Goal: Information Seeking & Learning: Learn about a topic

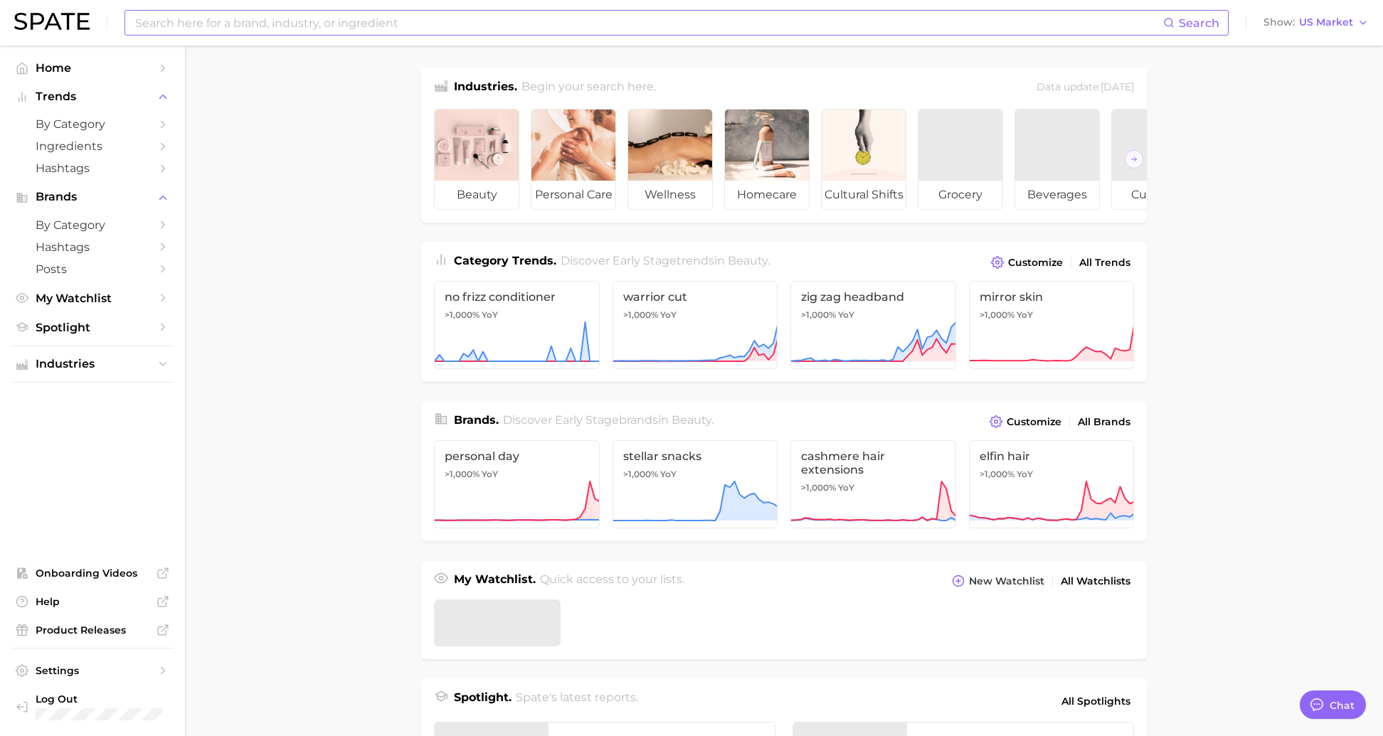
click at [235, 26] on input at bounding box center [648, 23] width 1029 height 24
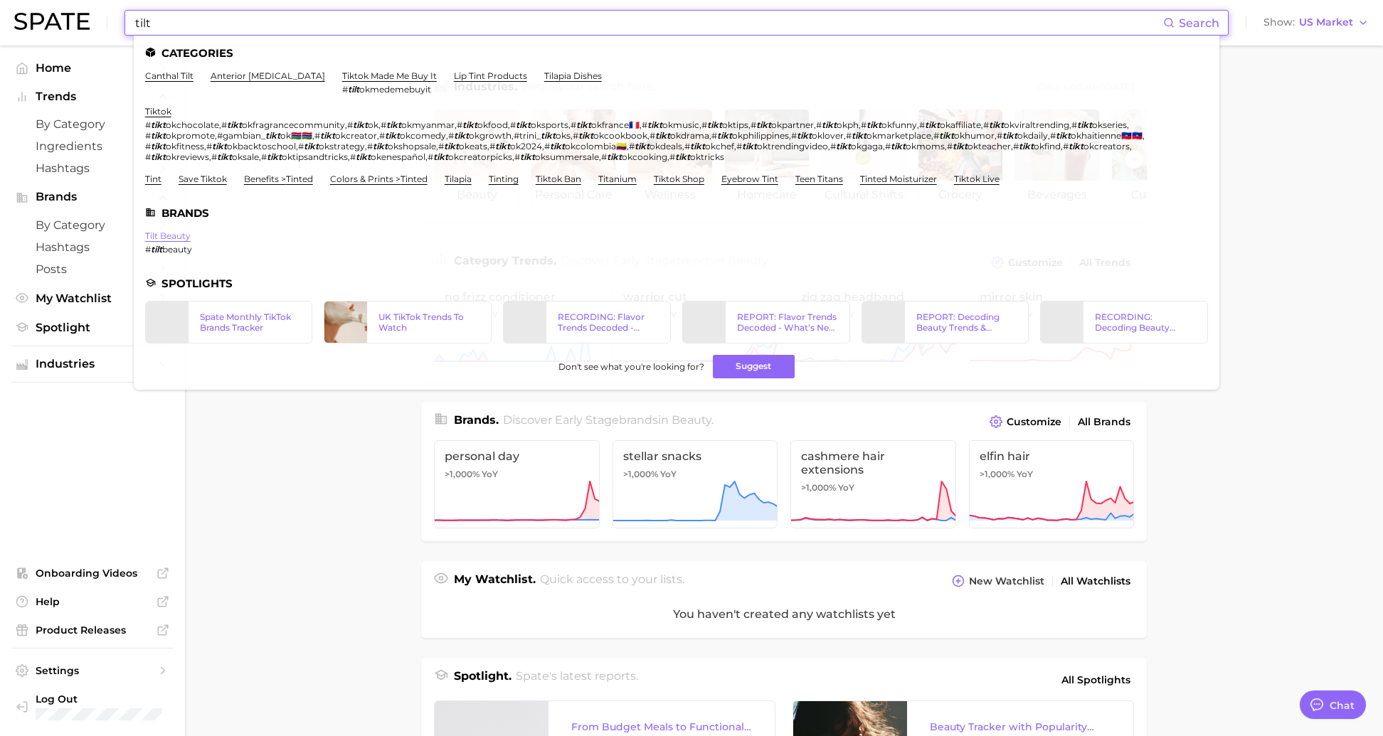
type input "tilt"
click at [165, 241] on link "tilt beauty" at bounding box center [168, 235] width 46 height 11
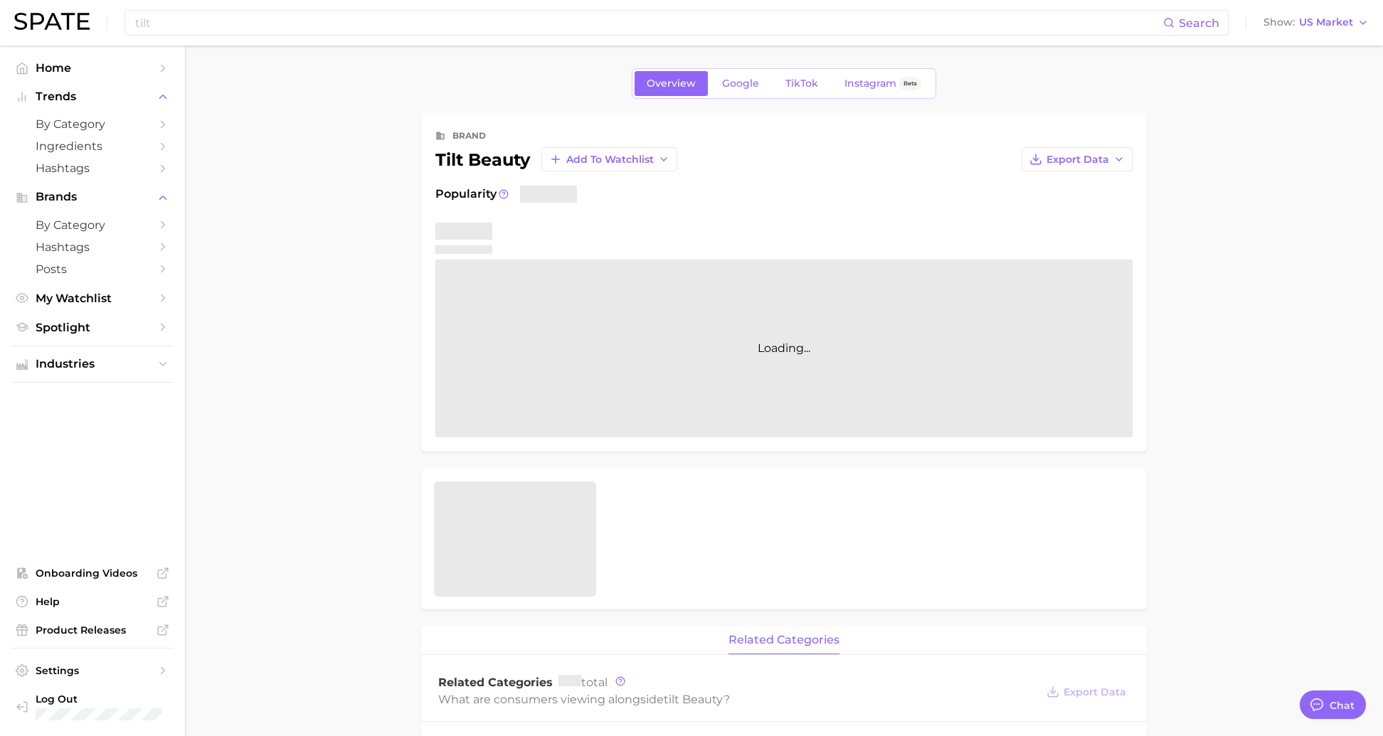
type textarea "x"
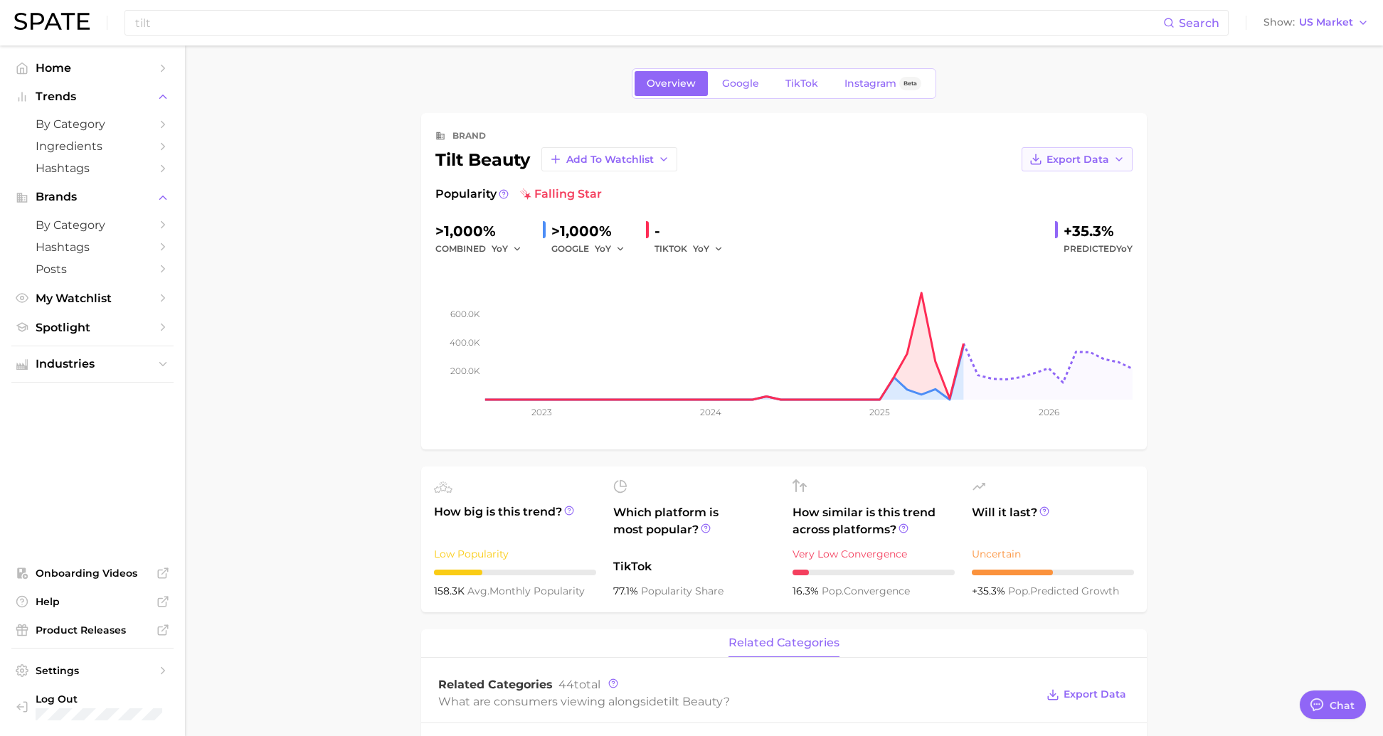
click at [1120, 152] on button "Export Data" at bounding box center [1077, 159] width 111 height 24
click at [1102, 213] on button "Time Series Image" at bounding box center [1054, 211] width 157 height 26
click at [739, 86] on span "Google" at bounding box center [740, 84] width 37 height 12
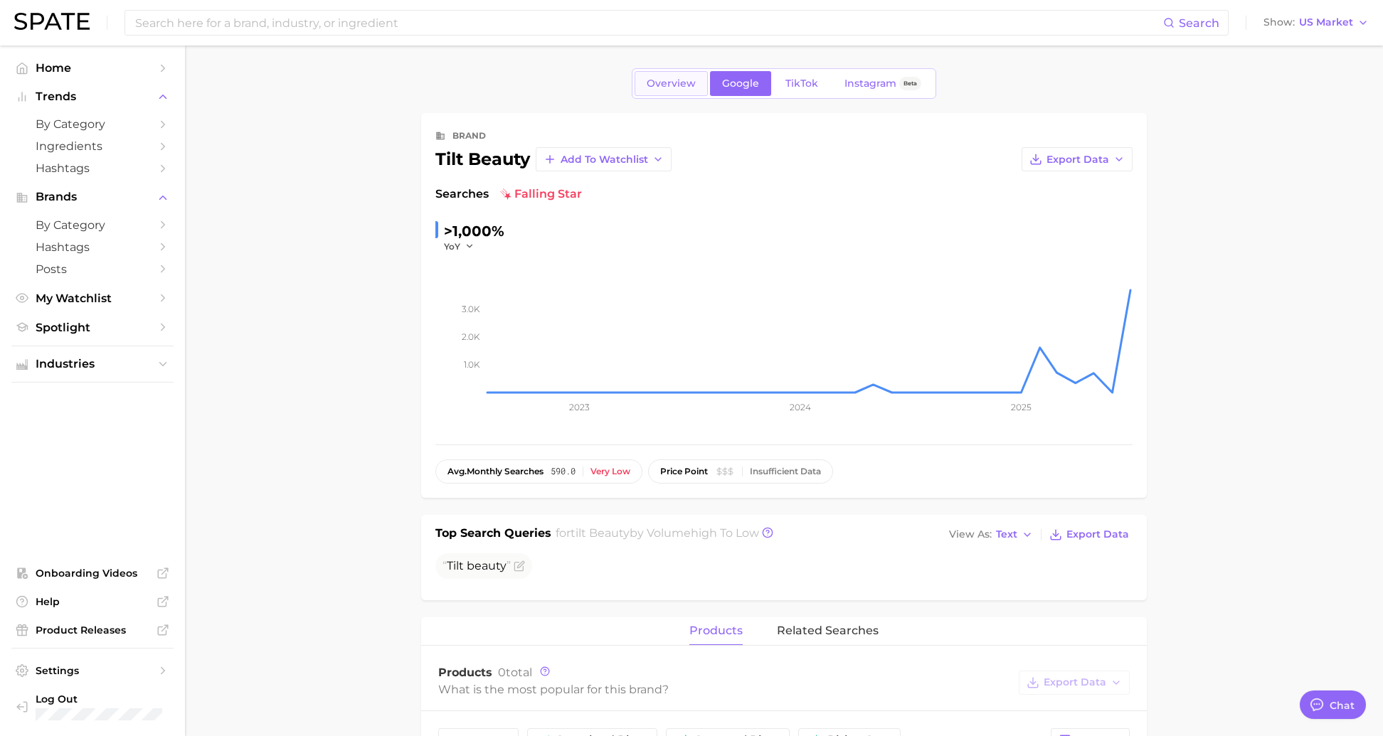
click at [682, 83] on span "Overview" at bounding box center [671, 84] width 49 height 12
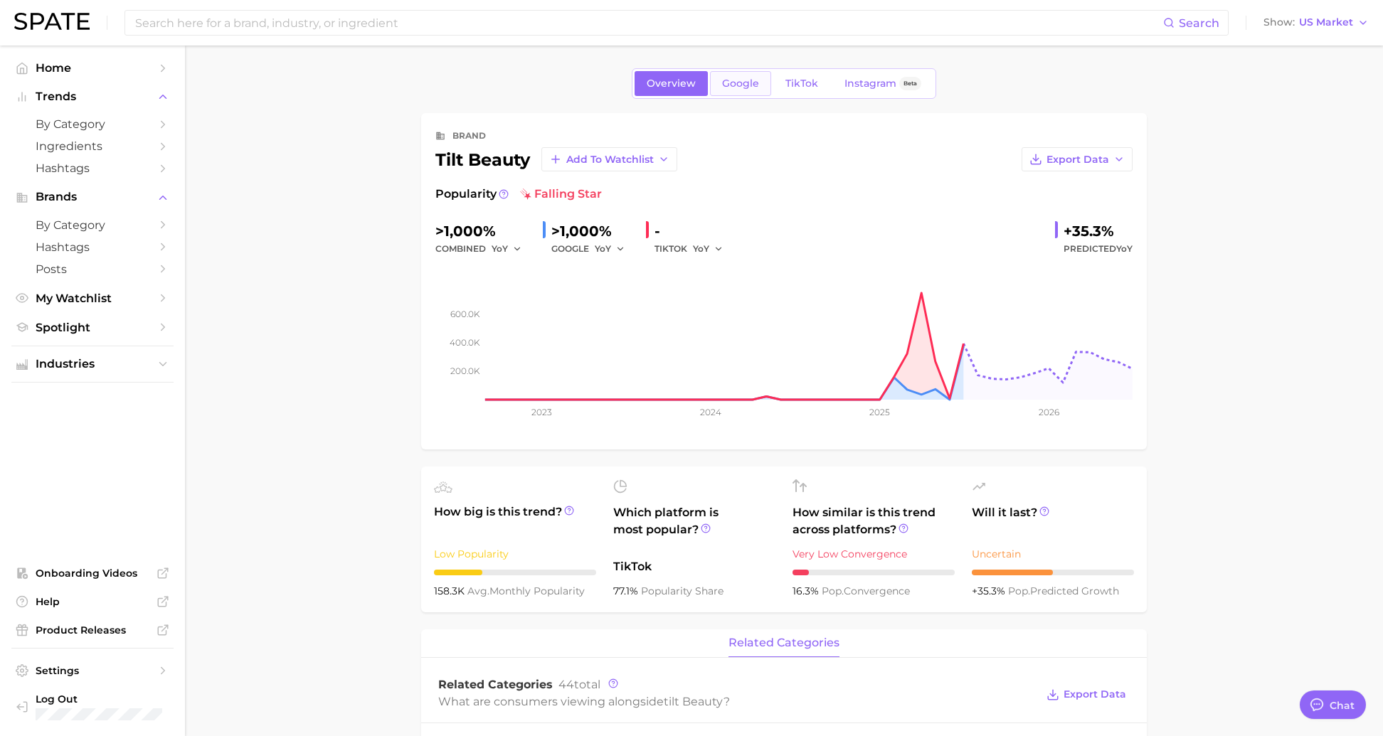
click at [736, 76] on link "Google" at bounding box center [740, 83] width 61 height 25
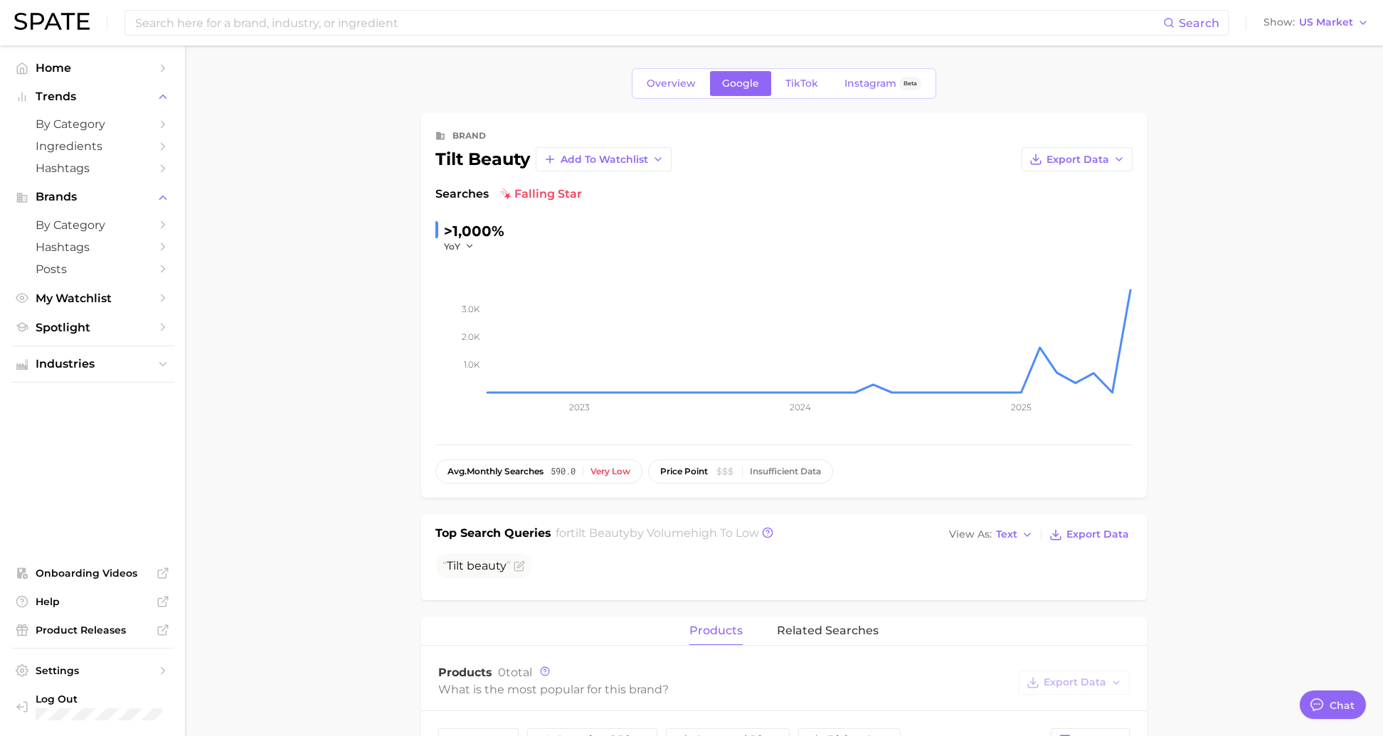
click at [829, 97] on div "Overview Google TikTok Instagram Beta" at bounding box center [784, 83] width 304 height 31
click at [799, 79] on span "TikTok" at bounding box center [801, 84] width 33 height 12
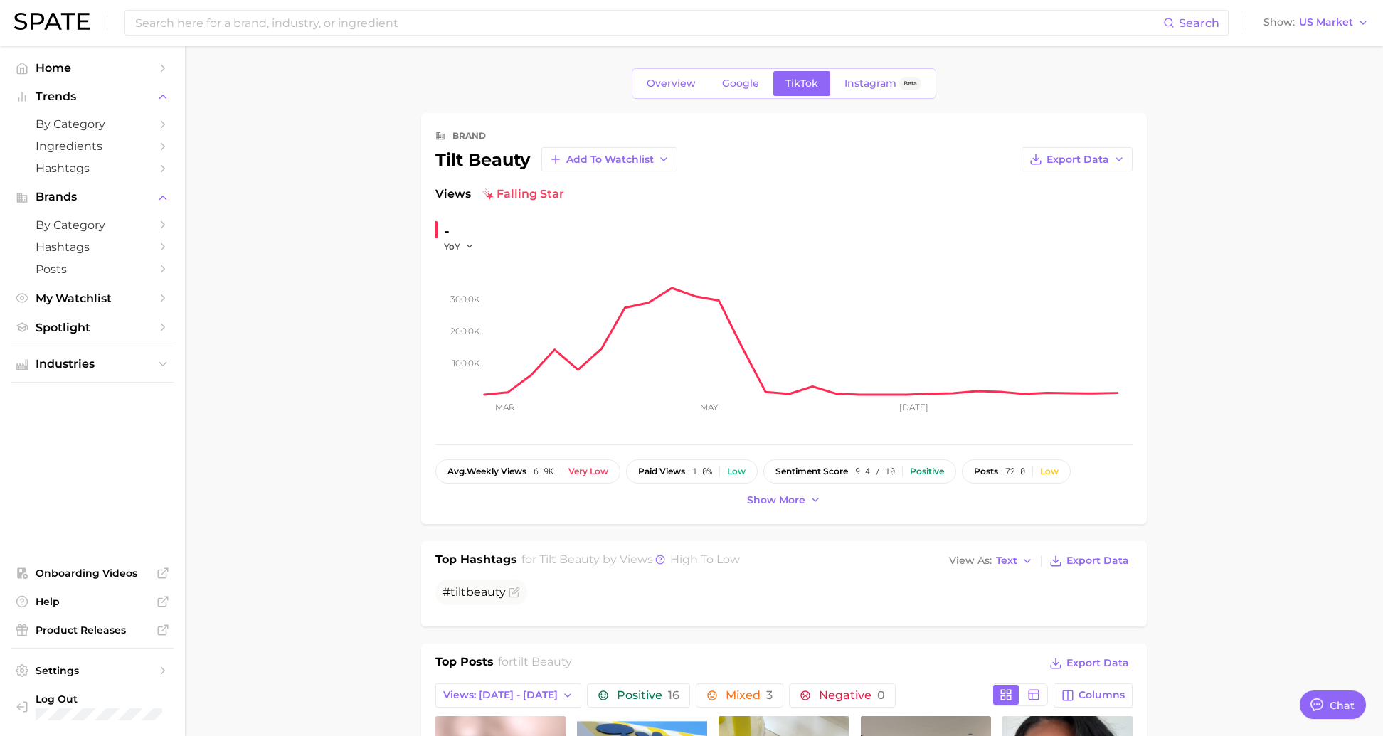
click at [885, 70] on div "Overview Google TikTok Instagram Beta" at bounding box center [784, 83] width 304 height 31
click at [885, 78] on span "Instagram" at bounding box center [870, 84] width 52 height 12
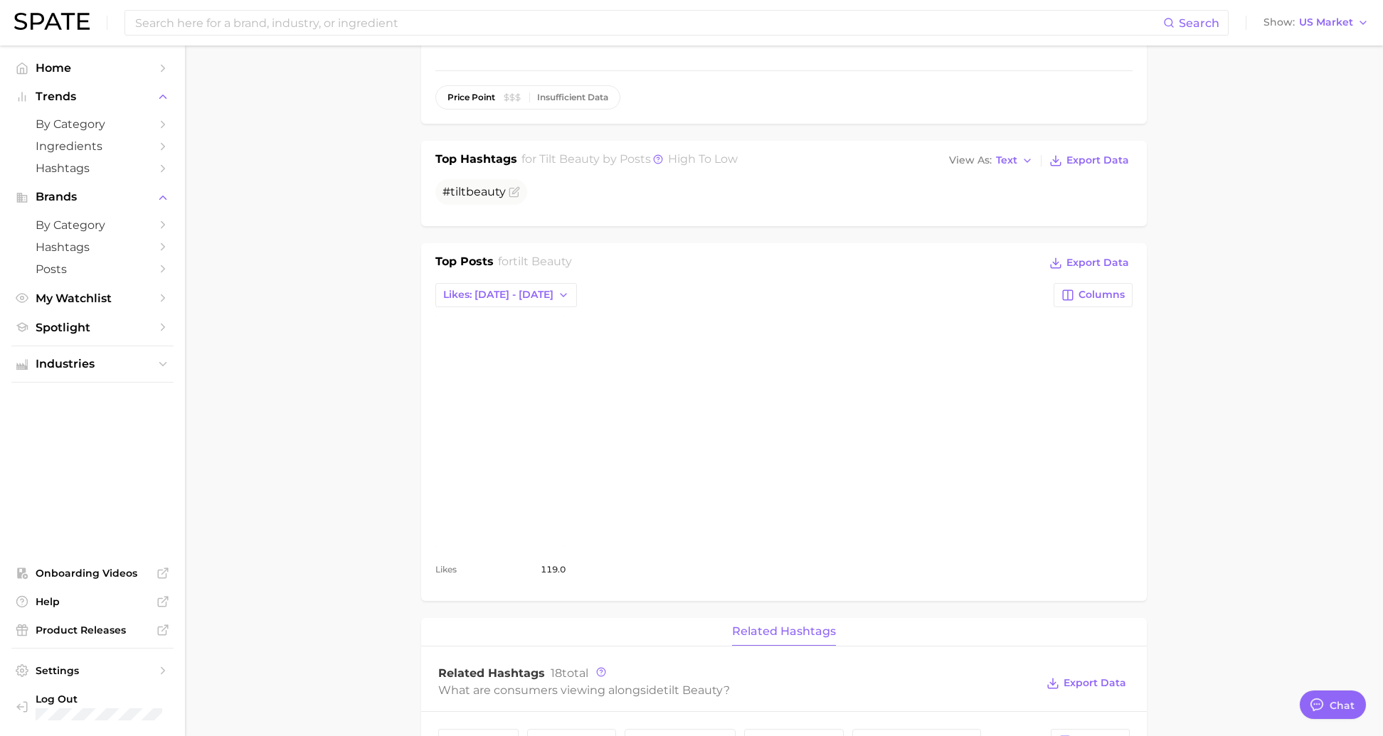
scroll to position [373, 0]
click at [515, 302] on button "Likes: [DATE] - [DATE]" at bounding box center [506, 296] width 142 height 24
click at [526, 373] on button "Total Likes" at bounding box center [513, 374] width 157 height 26
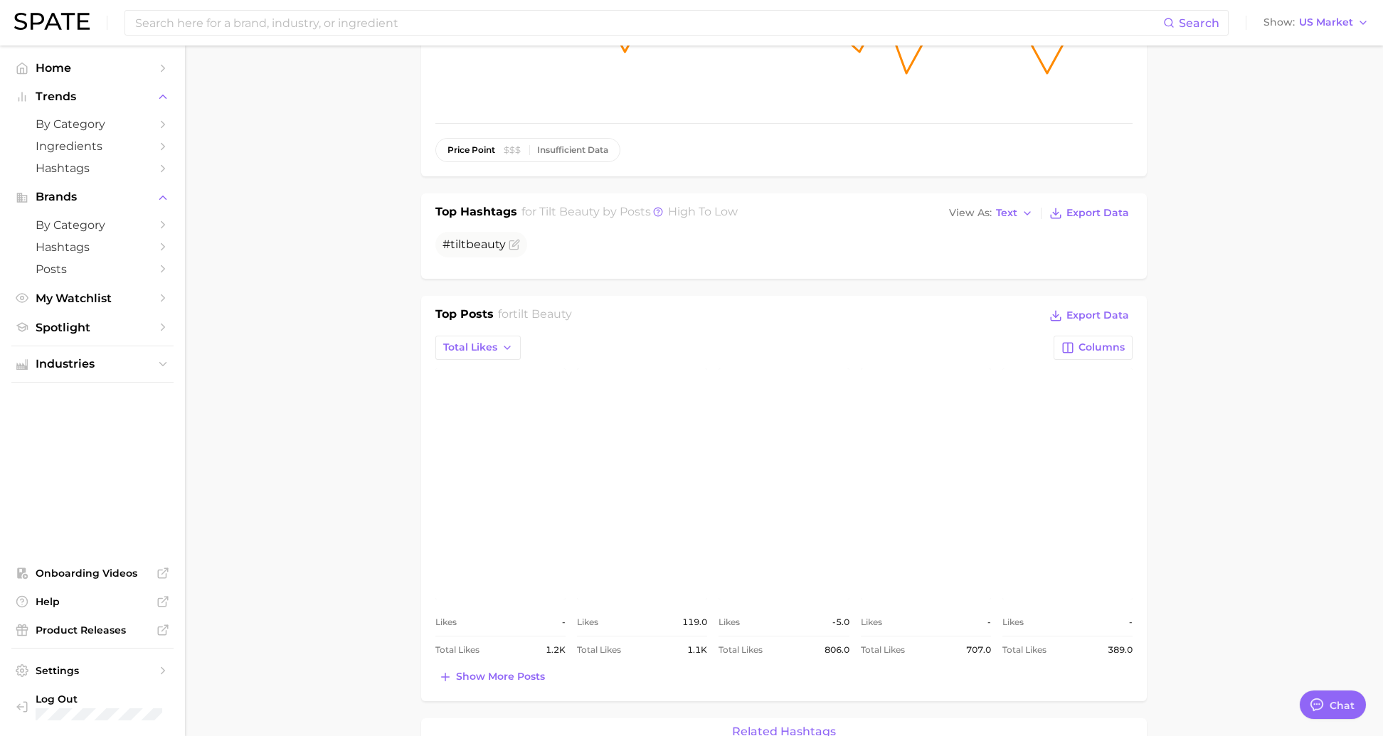
scroll to position [320, 0]
click at [501, 682] on button "Show more posts" at bounding box center [491, 679] width 113 height 20
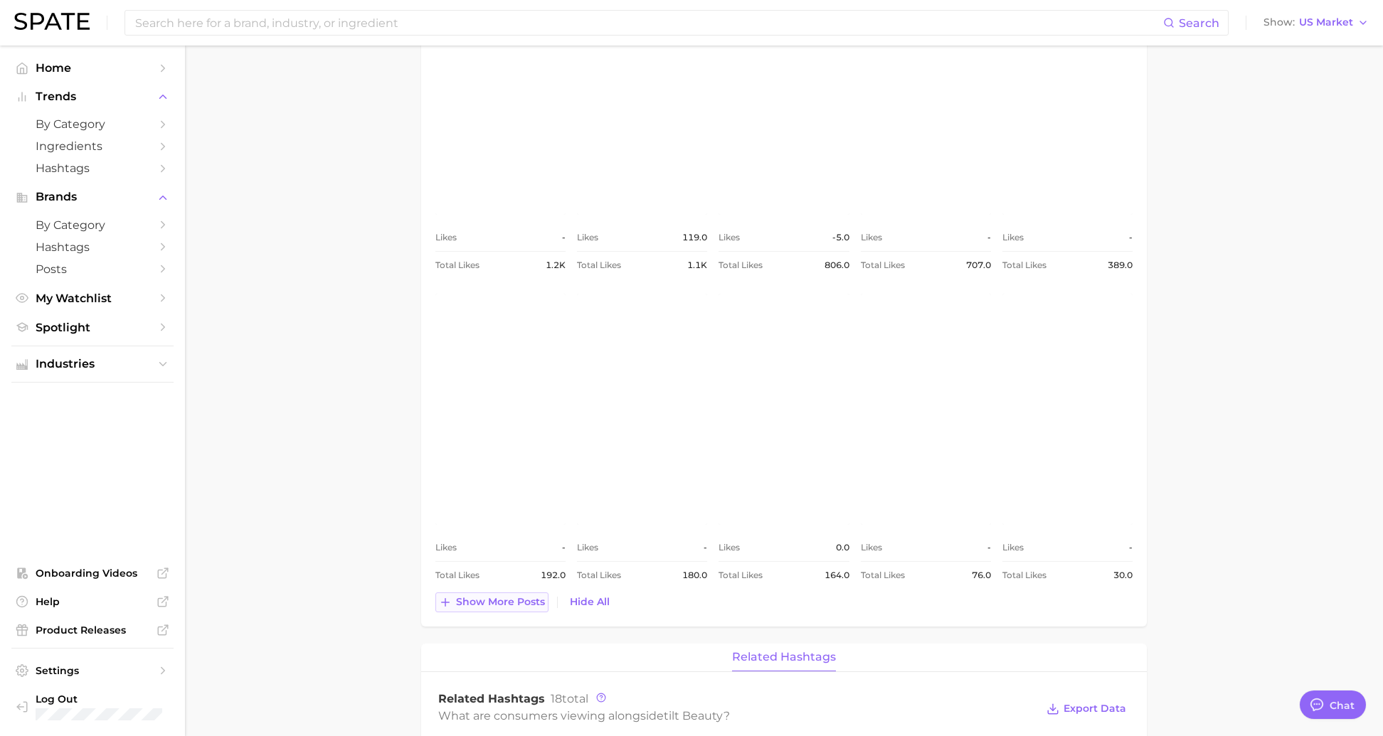
scroll to position [707, 0]
click at [502, 612] on div "Top Posts for tilt beauty Export Data Total Likes Columns view post on Instagra…" at bounding box center [784, 268] width 726 height 716
click at [499, 595] on span "Show more posts" at bounding box center [500, 601] width 89 height 12
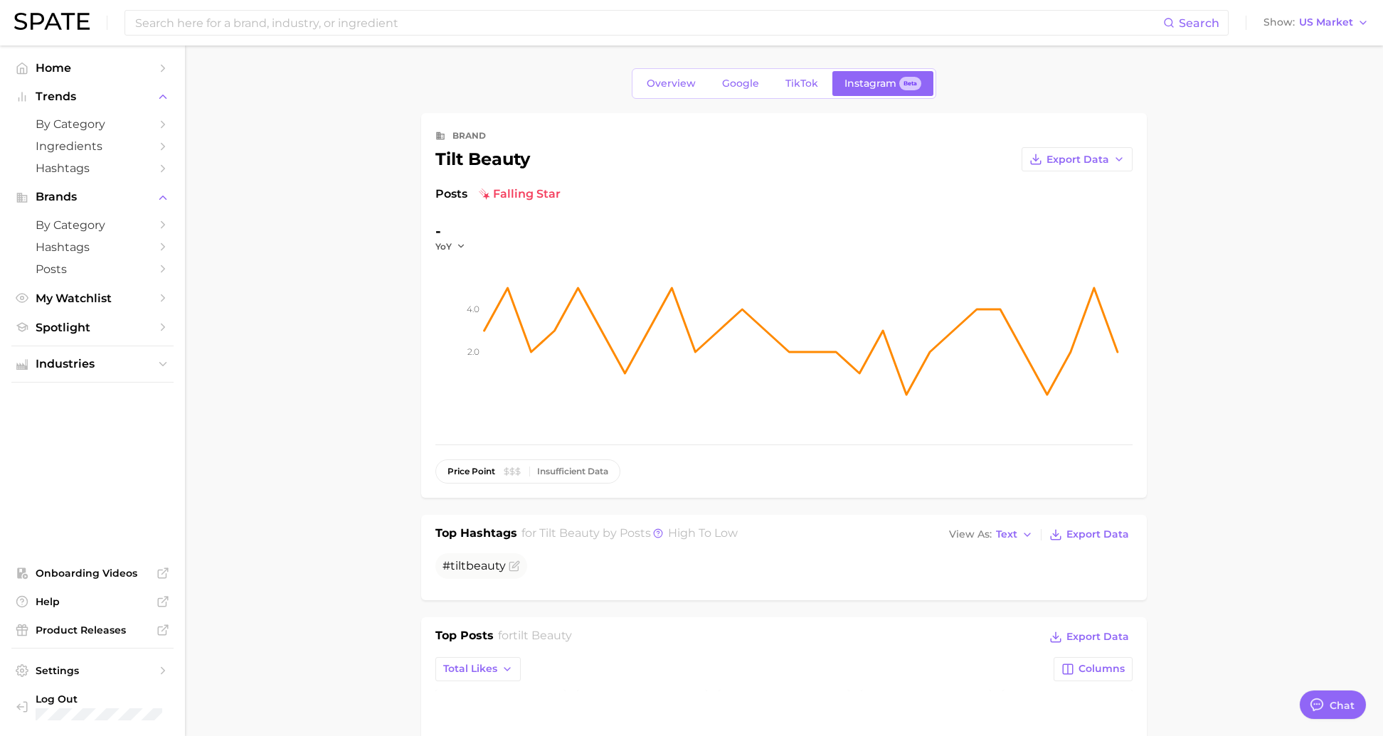
scroll to position [3, 0]
click at [793, 82] on span "TikTok" at bounding box center [801, 81] width 33 height 12
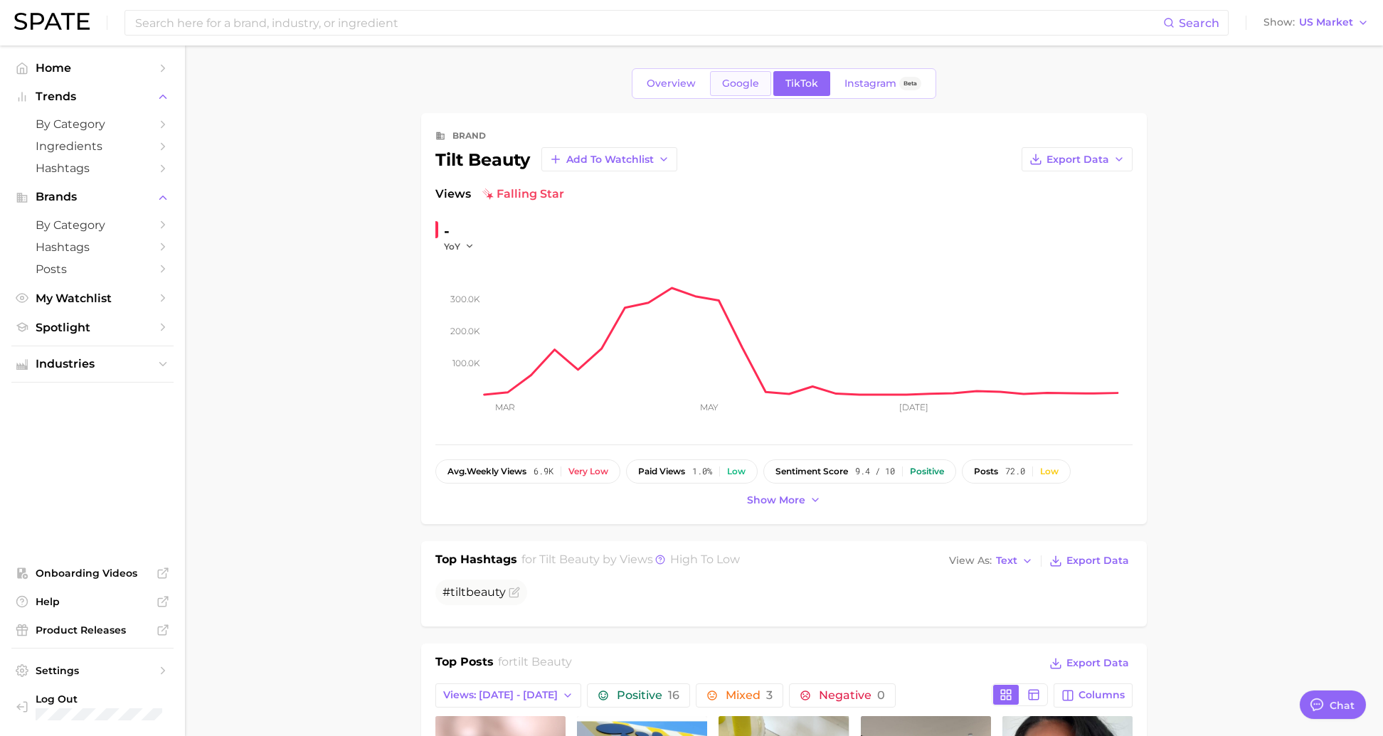
click at [735, 92] on link "Google" at bounding box center [740, 83] width 61 height 25
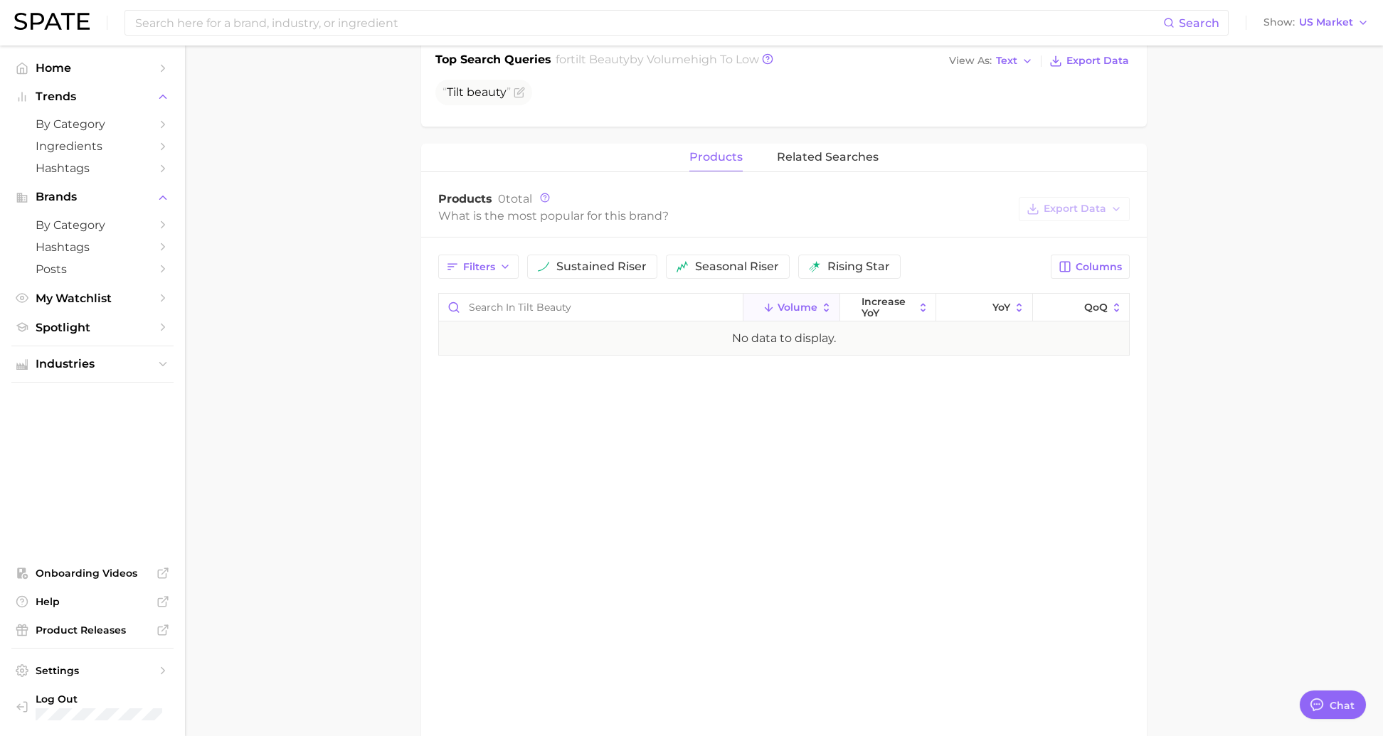
scroll to position [487, 0]
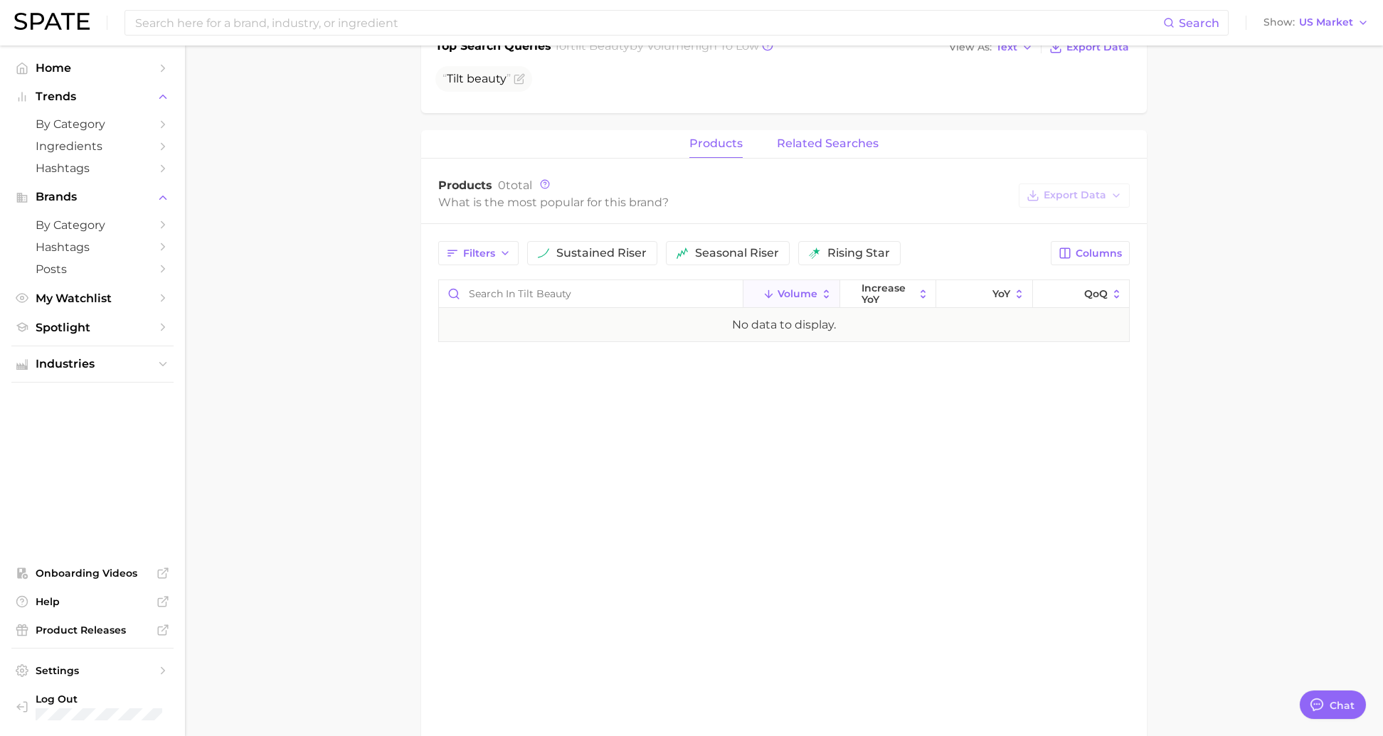
click at [808, 130] on button "related searches" at bounding box center [828, 144] width 102 height 28
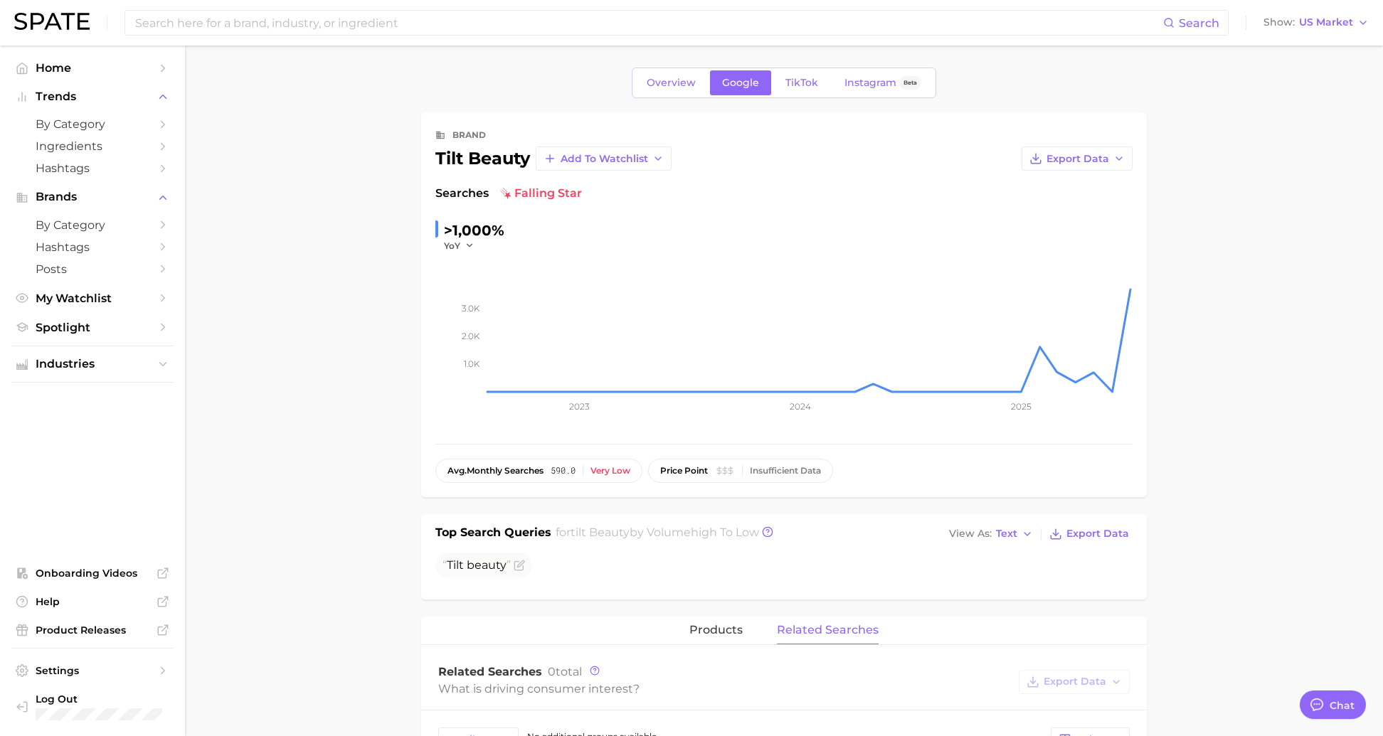
scroll to position [0, 0]
click at [674, 87] on span "Overview" at bounding box center [671, 84] width 49 height 12
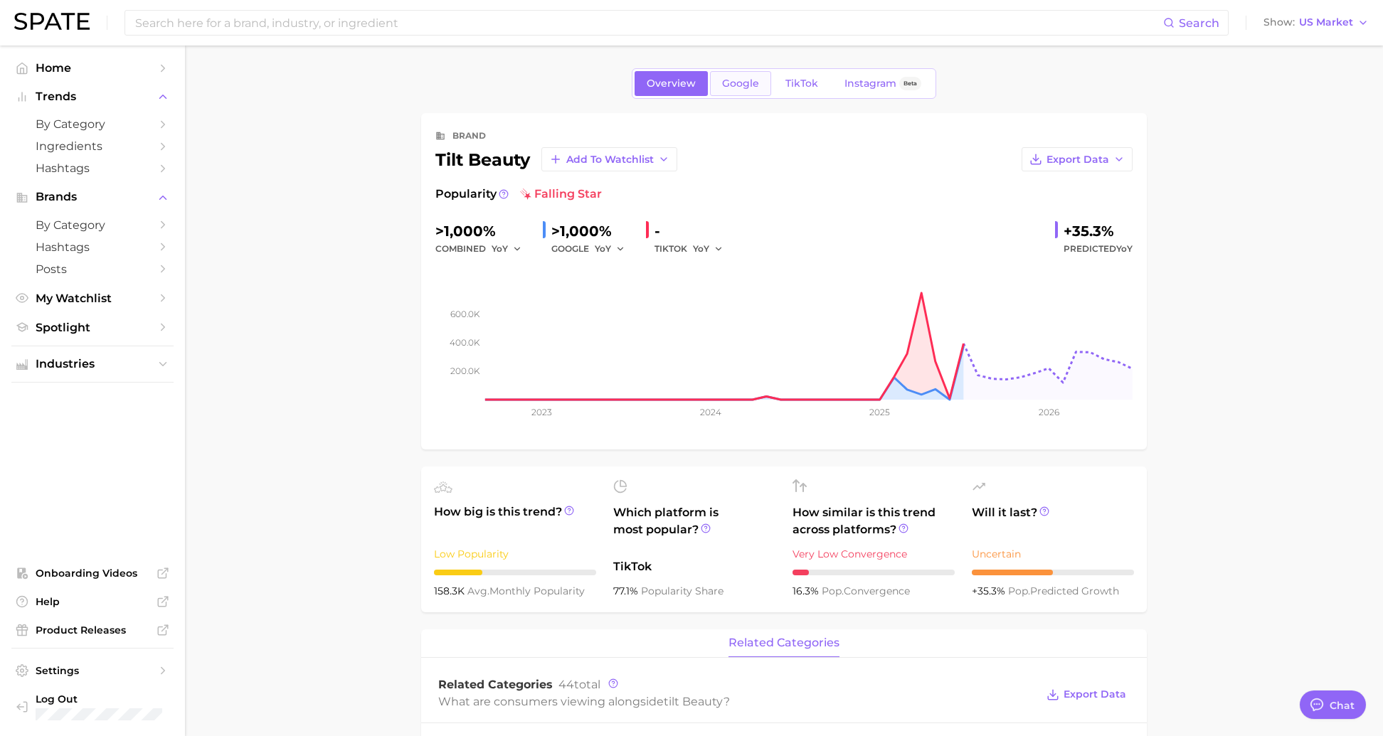
click at [742, 79] on span "Google" at bounding box center [740, 84] width 37 height 12
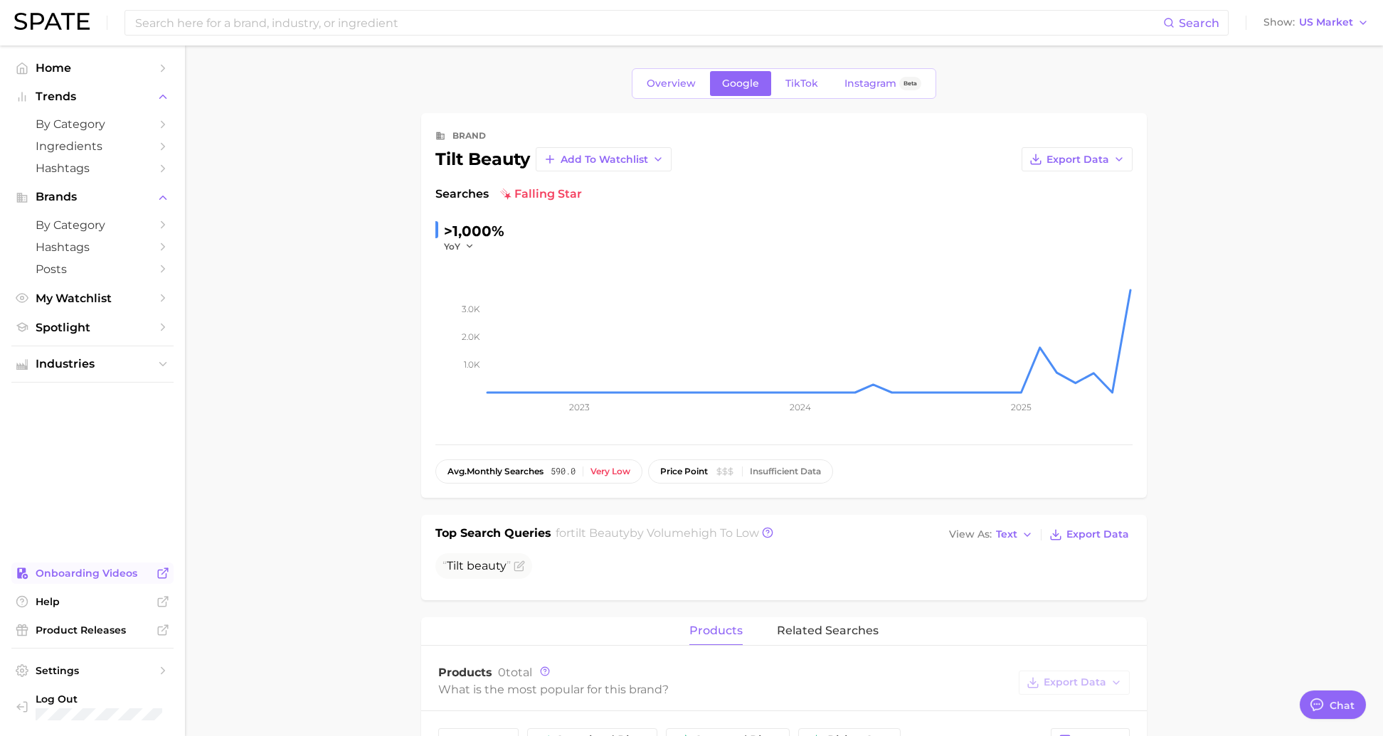
click at [94, 579] on span "Onboarding Videos" at bounding box center [93, 573] width 114 height 13
click at [324, 21] on input at bounding box center [648, 23] width 1029 height 24
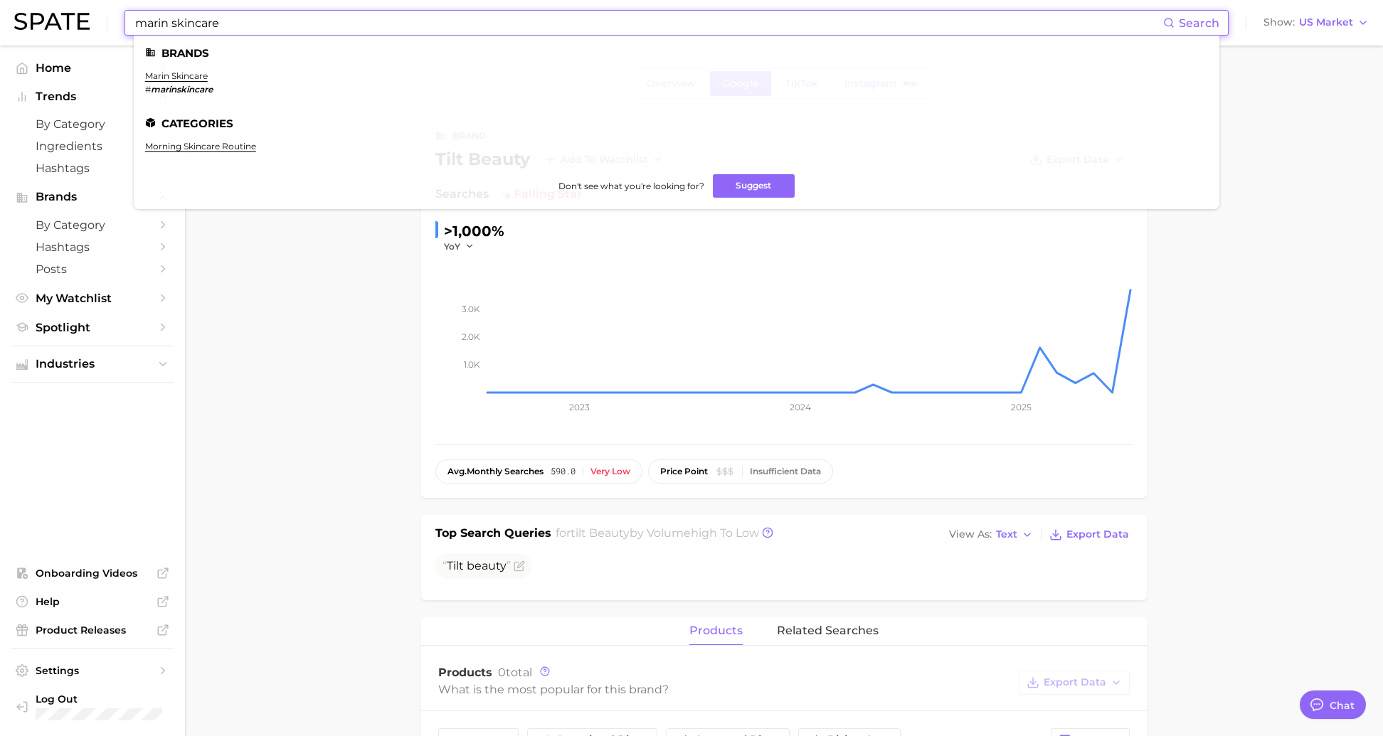
type input "marin skincare"
click at [186, 68] on ul "Brands marin skincare # marinskincare Categories morning skincare routine Don't…" at bounding box center [677, 123] width 1086 height 174
click at [186, 77] on link "marin skincare" at bounding box center [176, 75] width 63 height 11
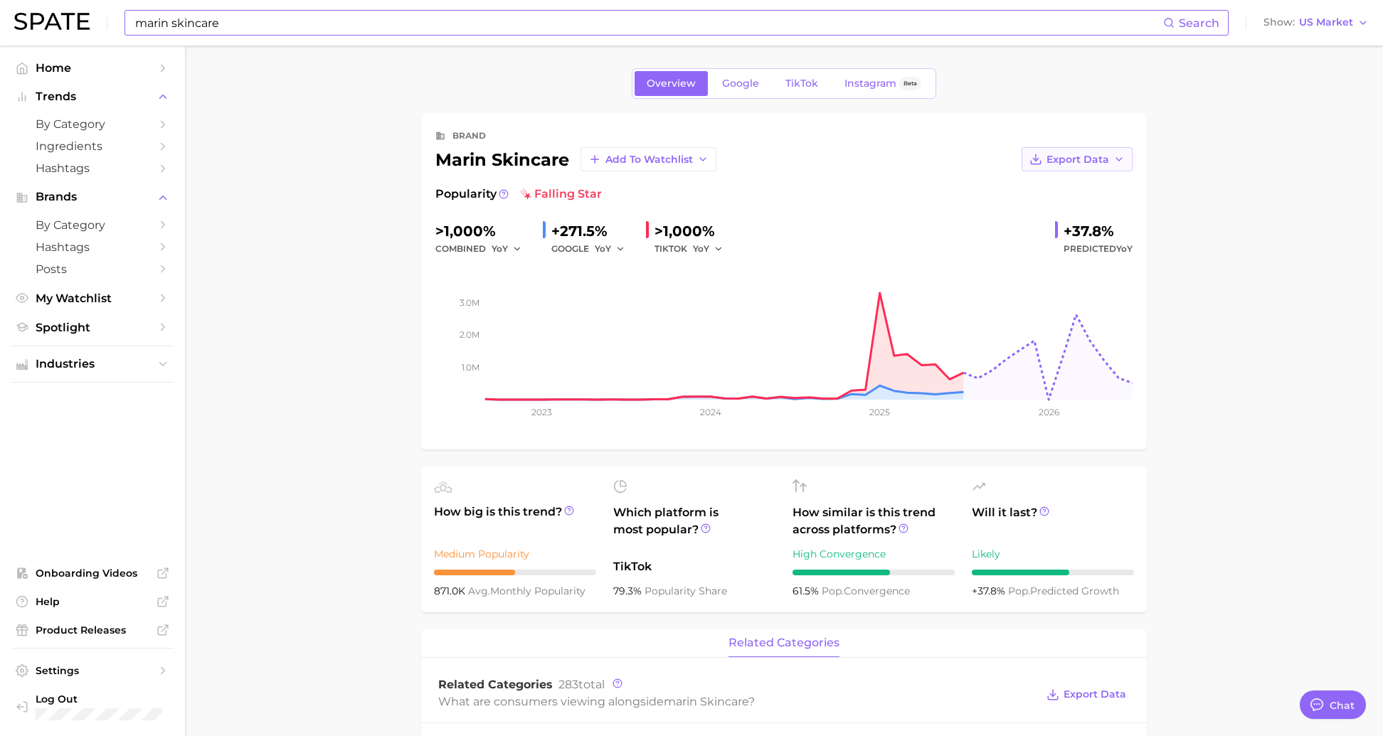
click at [1121, 159] on icon "button" at bounding box center [1118, 159] width 11 height 11
click at [1103, 204] on button "Time Series Image" at bounding box center [1054, 211] width 157 height 26
